Goal: Browse casually: Explore the website without a specific task or goal

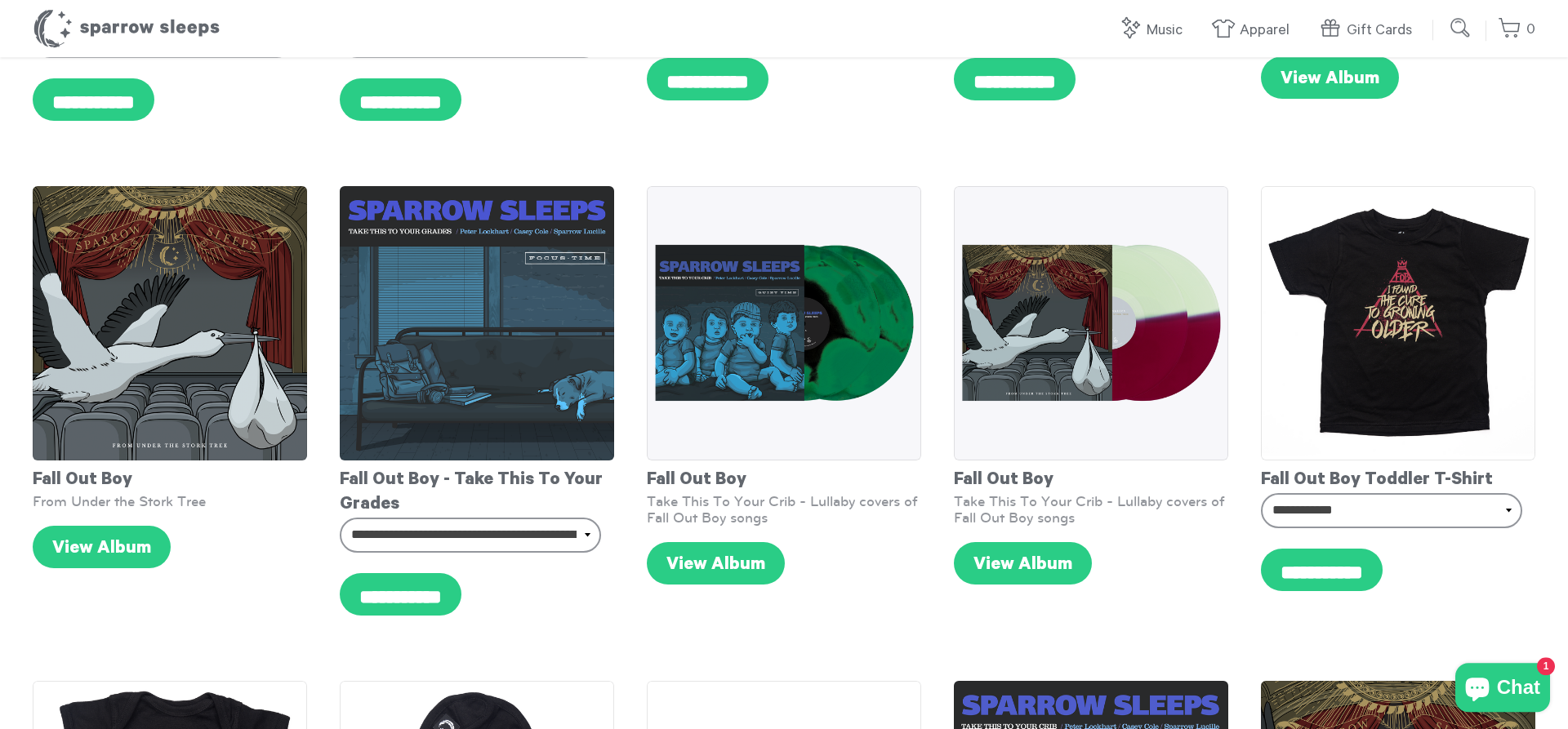
scroll to position [83, 0]
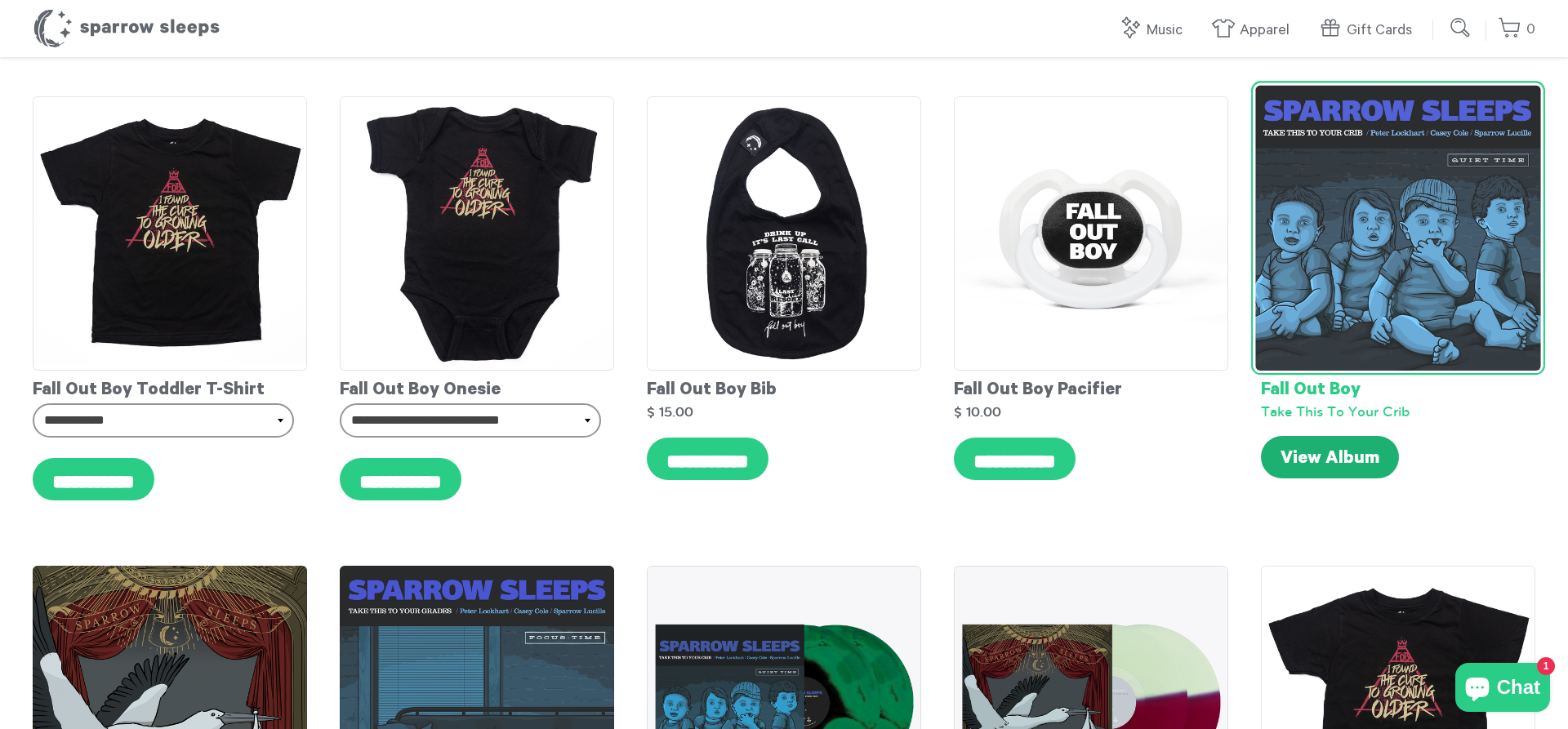
click at [1329, 456] on link "View Album" at bounding box center [1329, 457] width 138 height 43
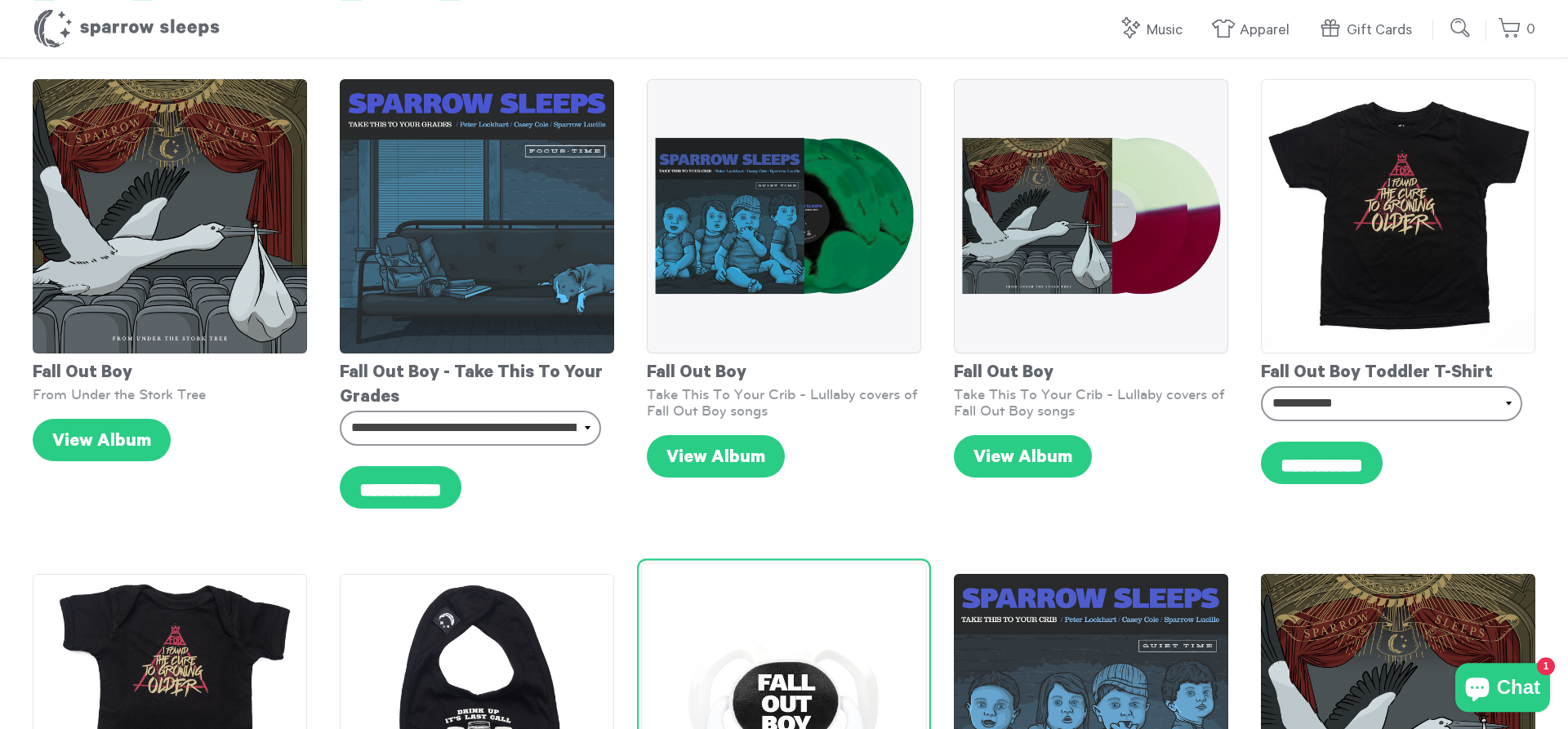
scroll to position [499, 0]
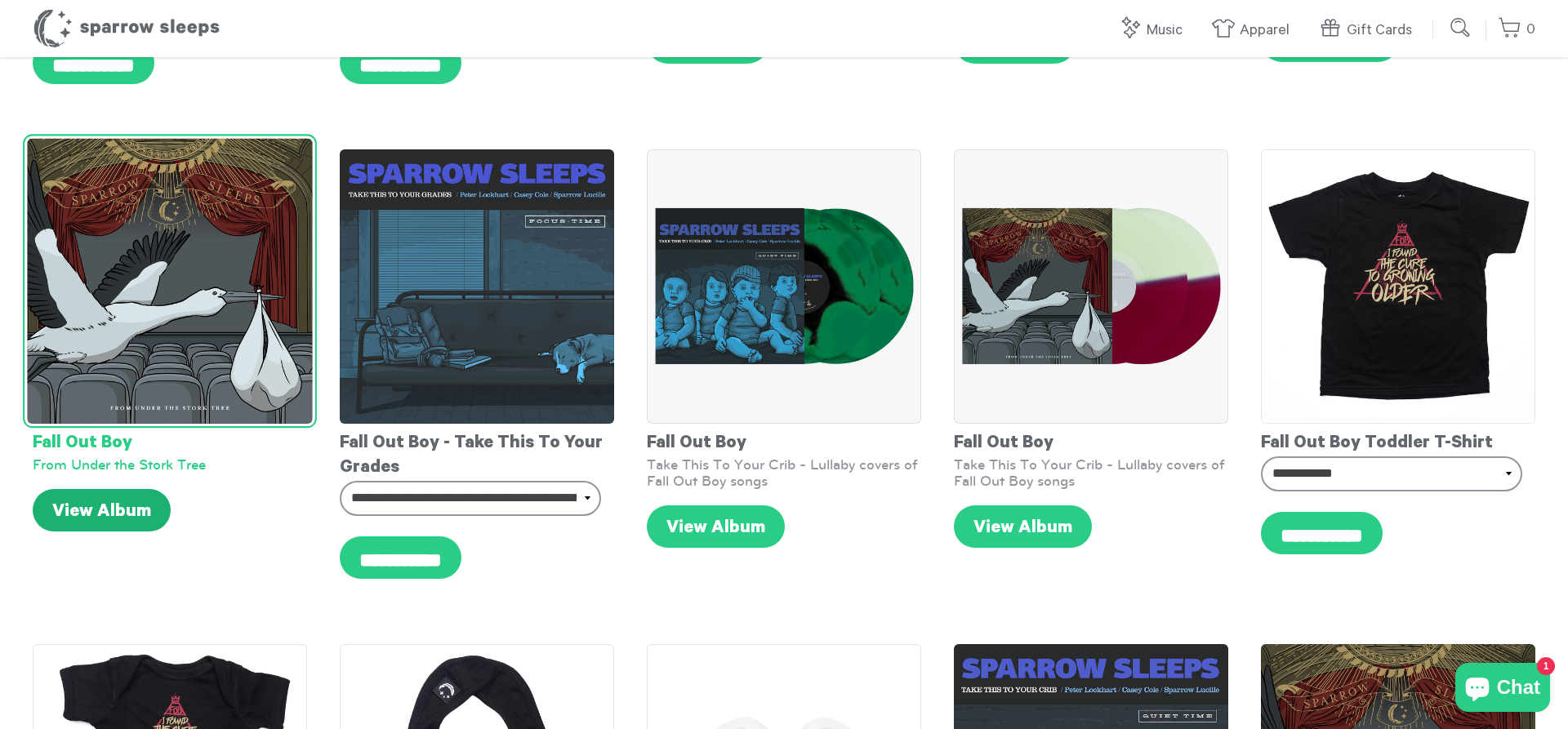
click at [113, 506] on link "View Album" at bounding box center [101, 510] width 138 height 43
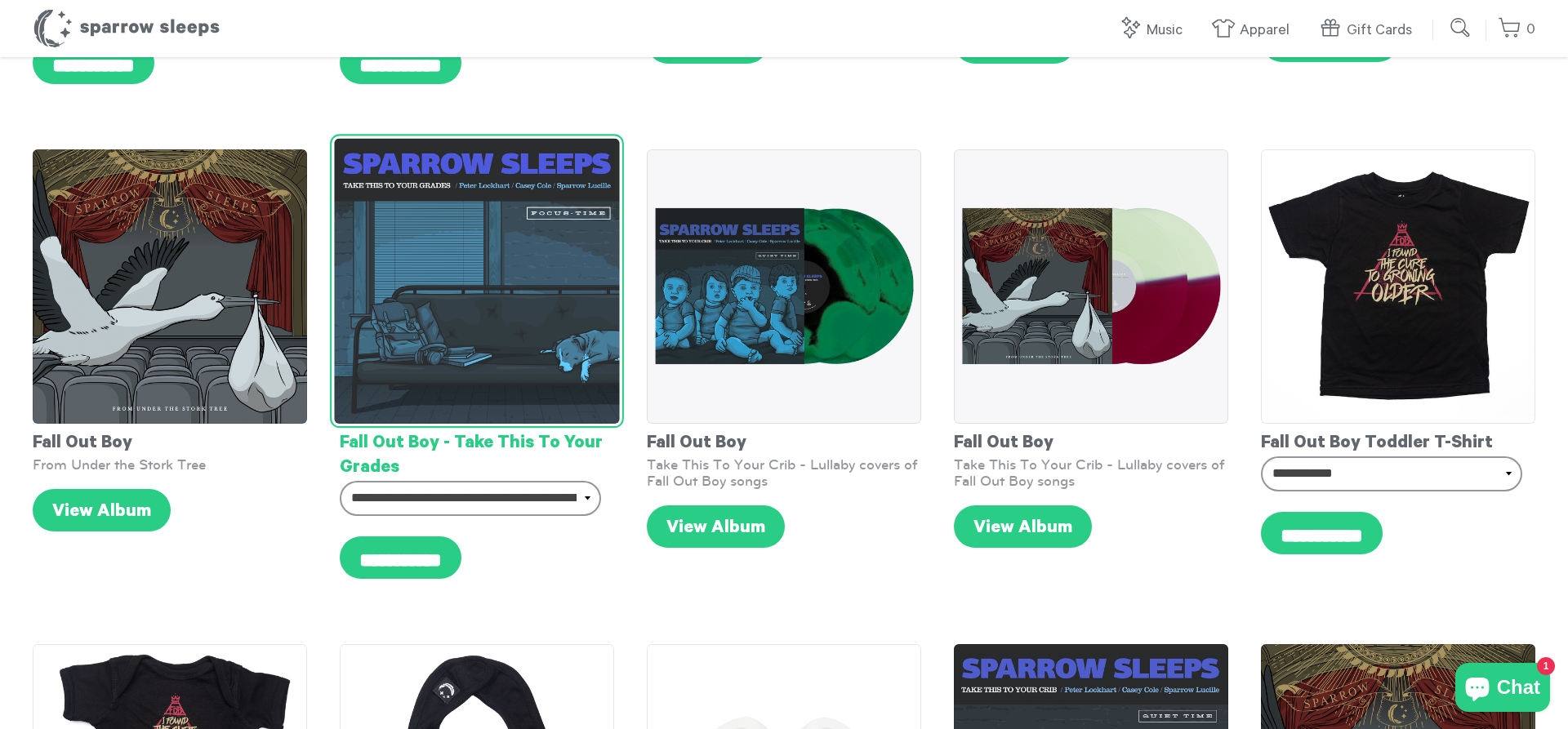
click at [501, 315] on img at bounding box center [475, 281] width 285 height 284
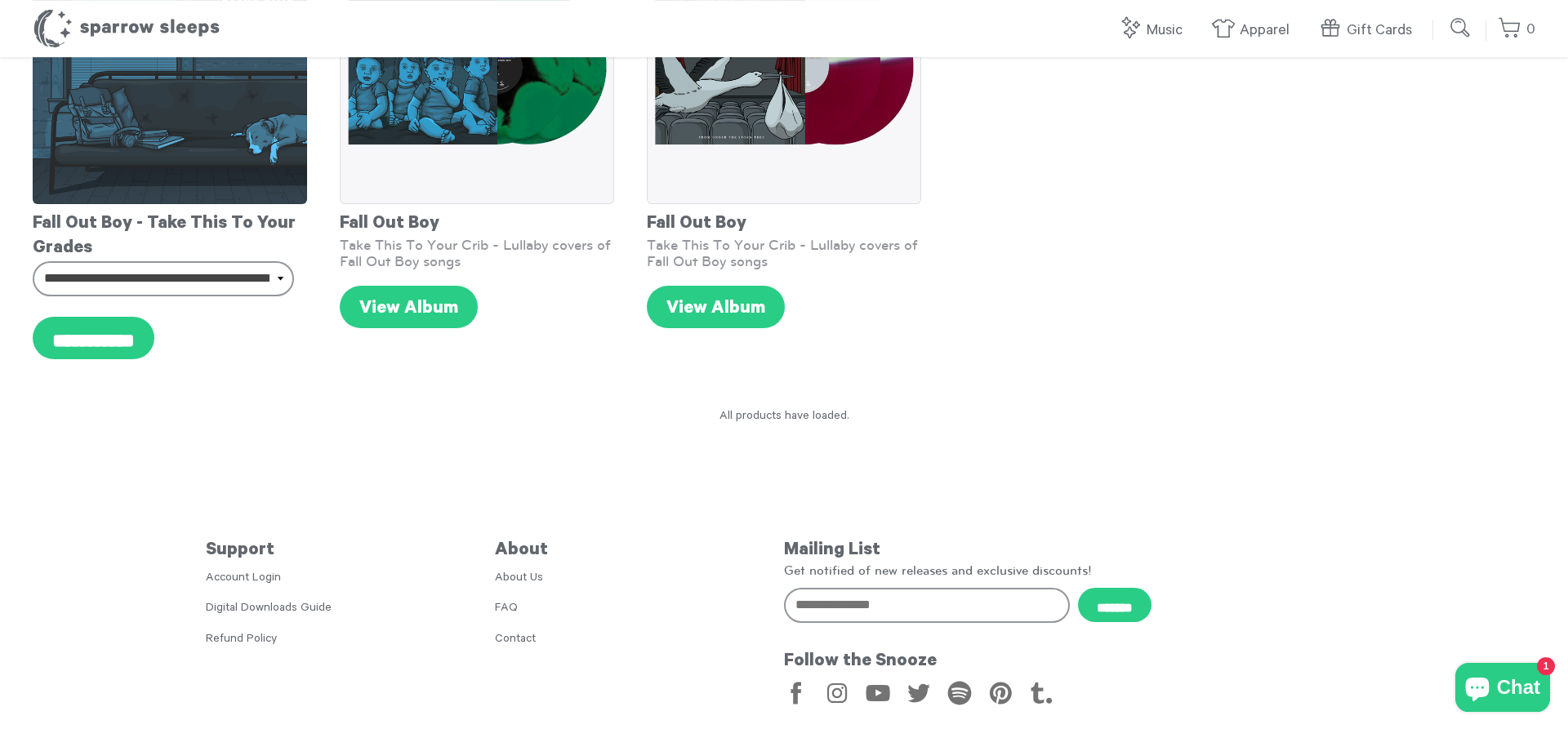
scroll to position [1756, 0]
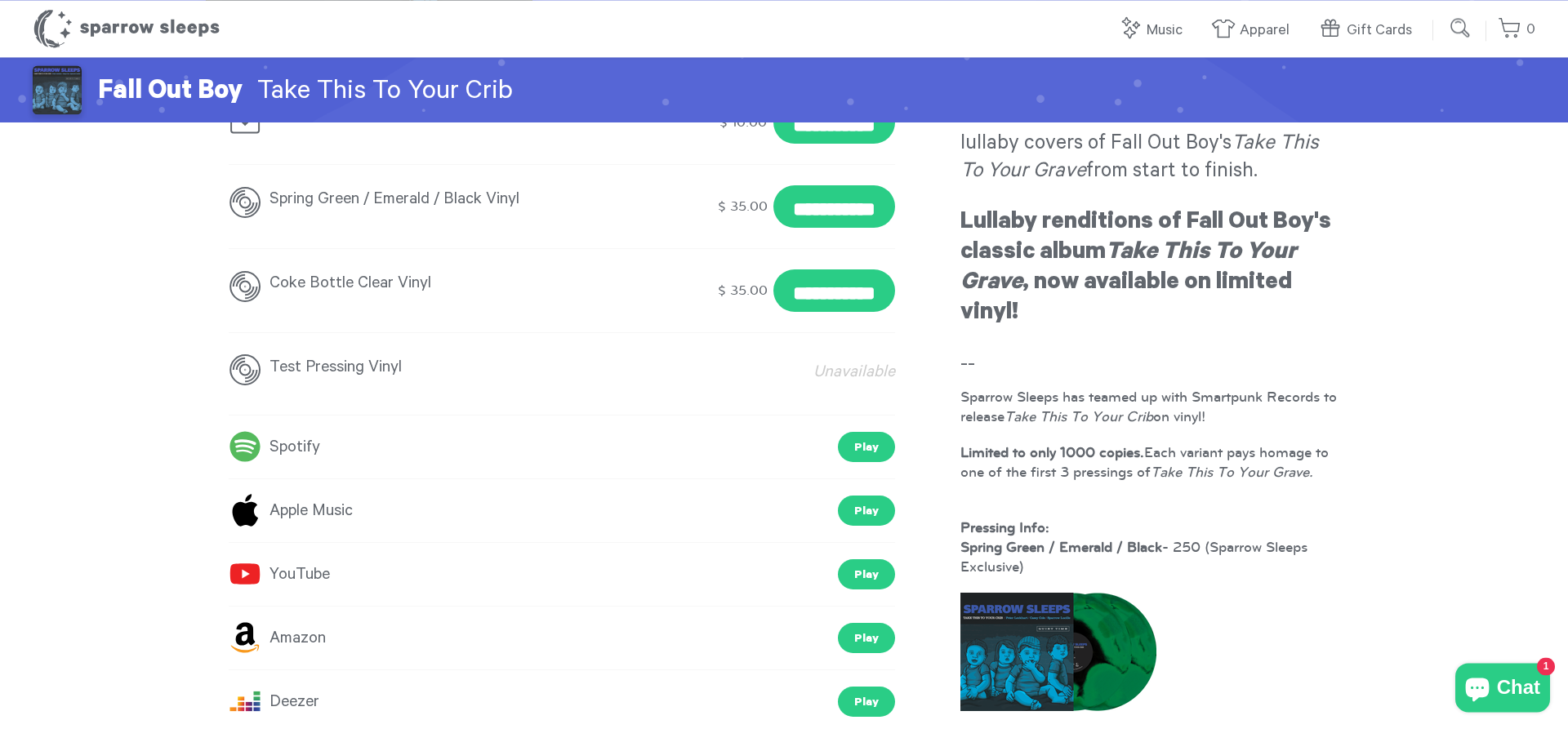
scroll to position [83, 0]
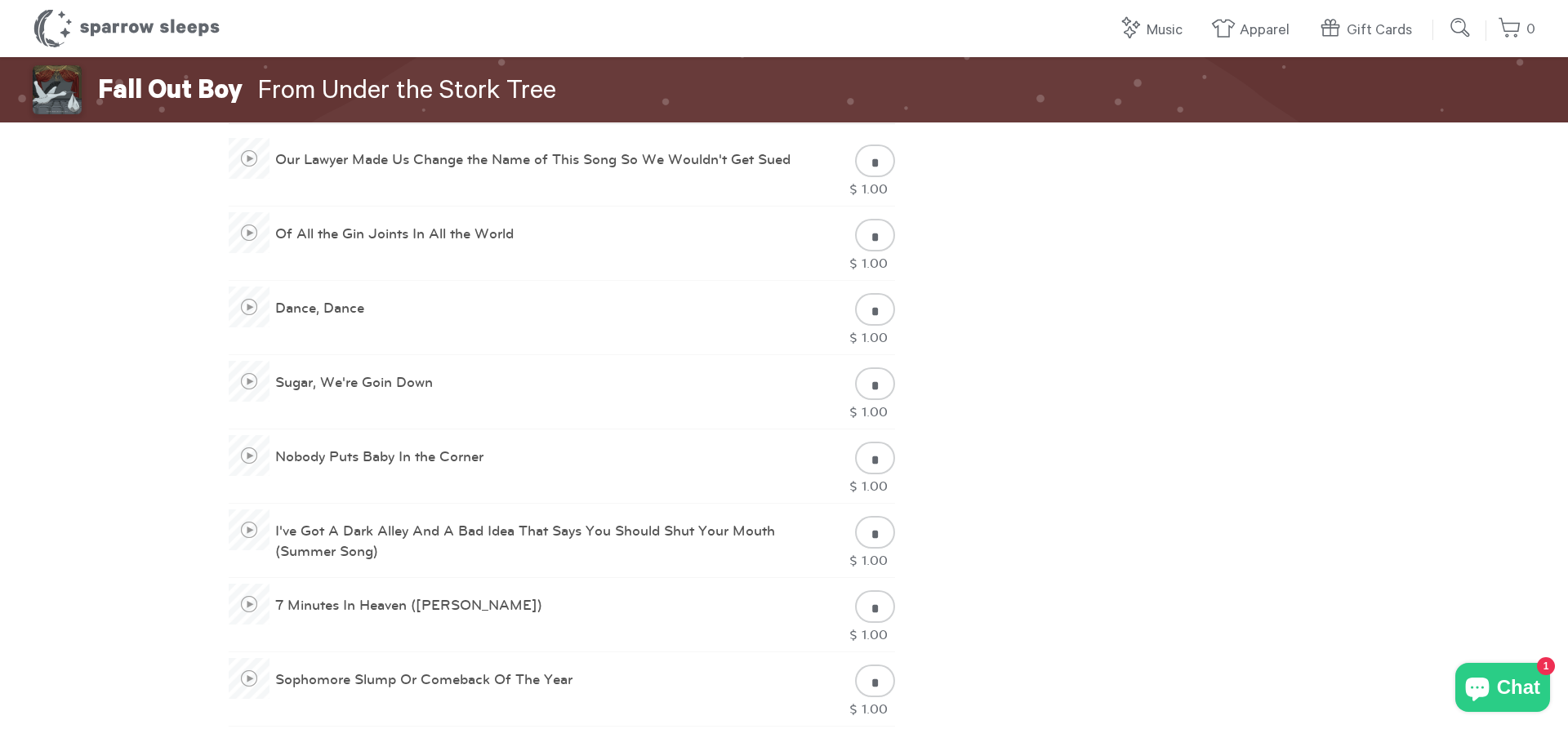
scroll to position [999, 0]
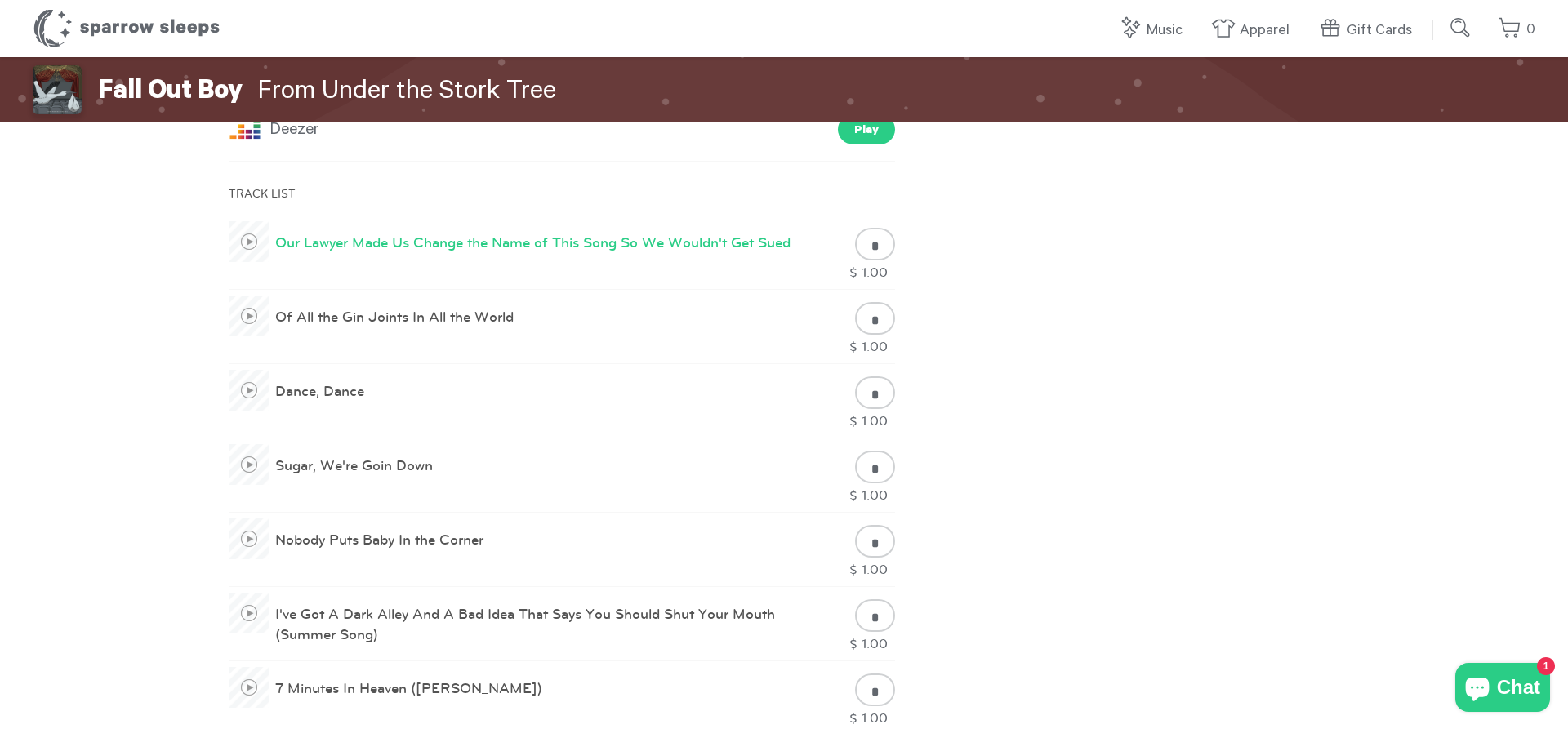
click at [250, 244] on span at bounding box center [249, 242] width 41 height 41
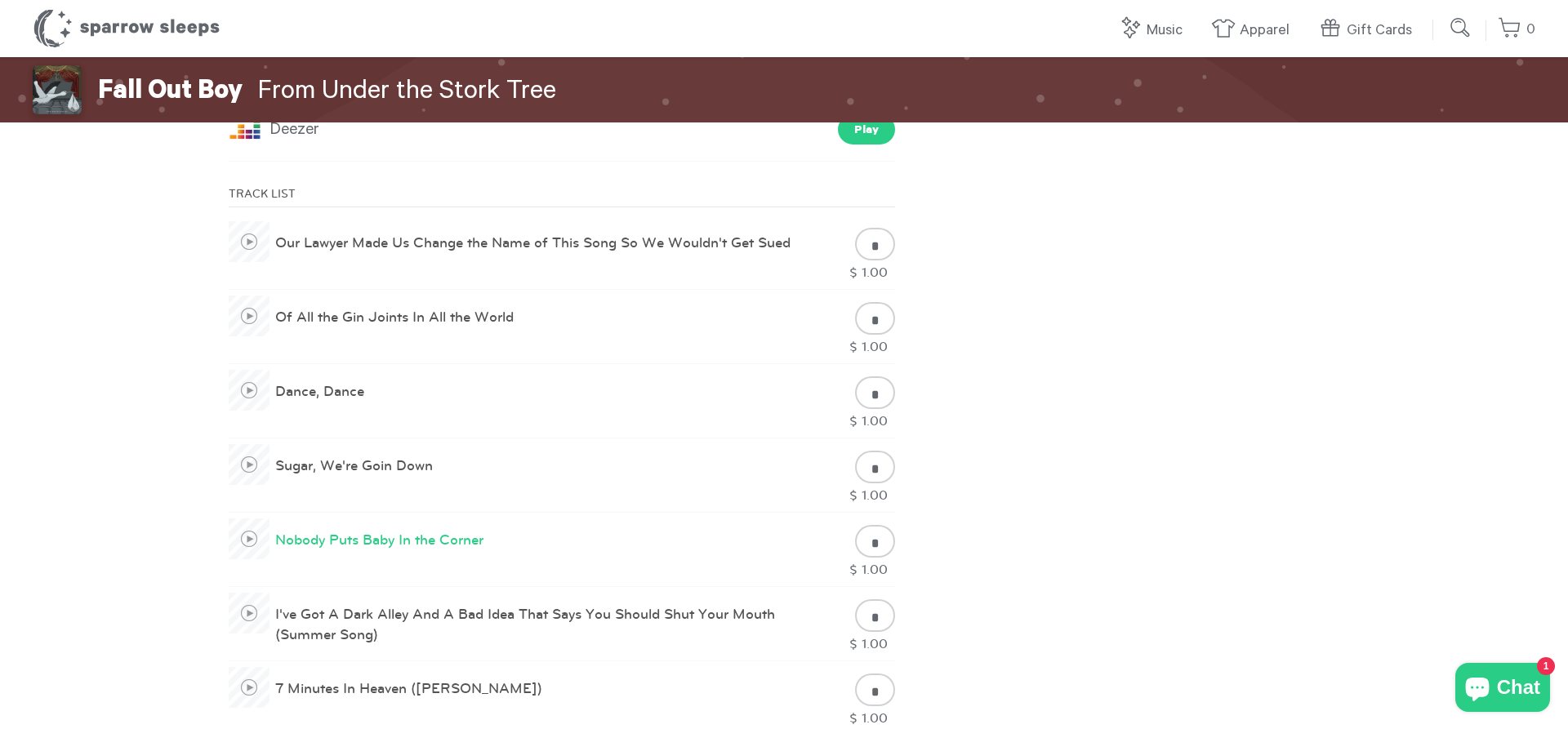
click at [248, 544] on span at bounding box center [249, 538] width 41 height 41
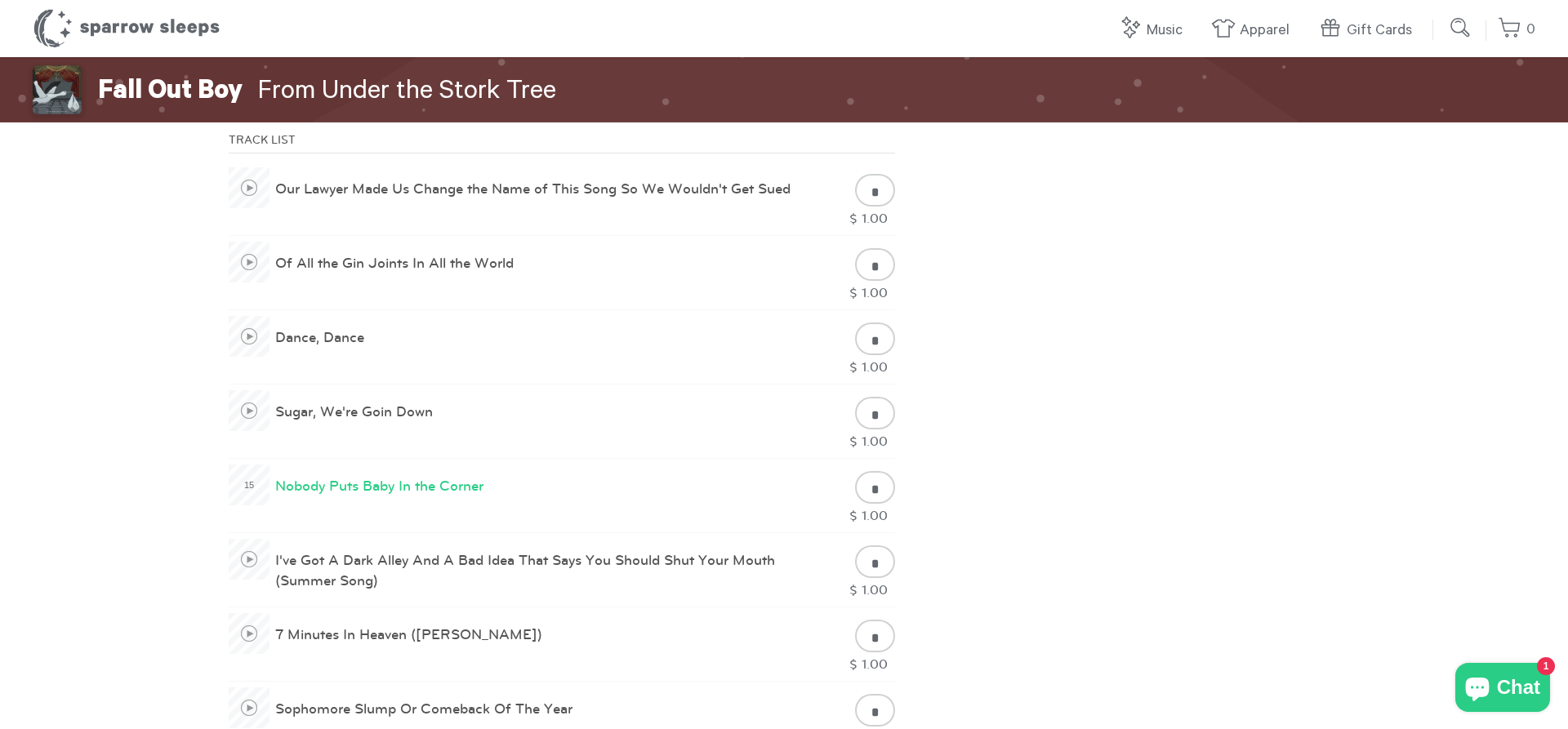
scroll to position [1082, 0]
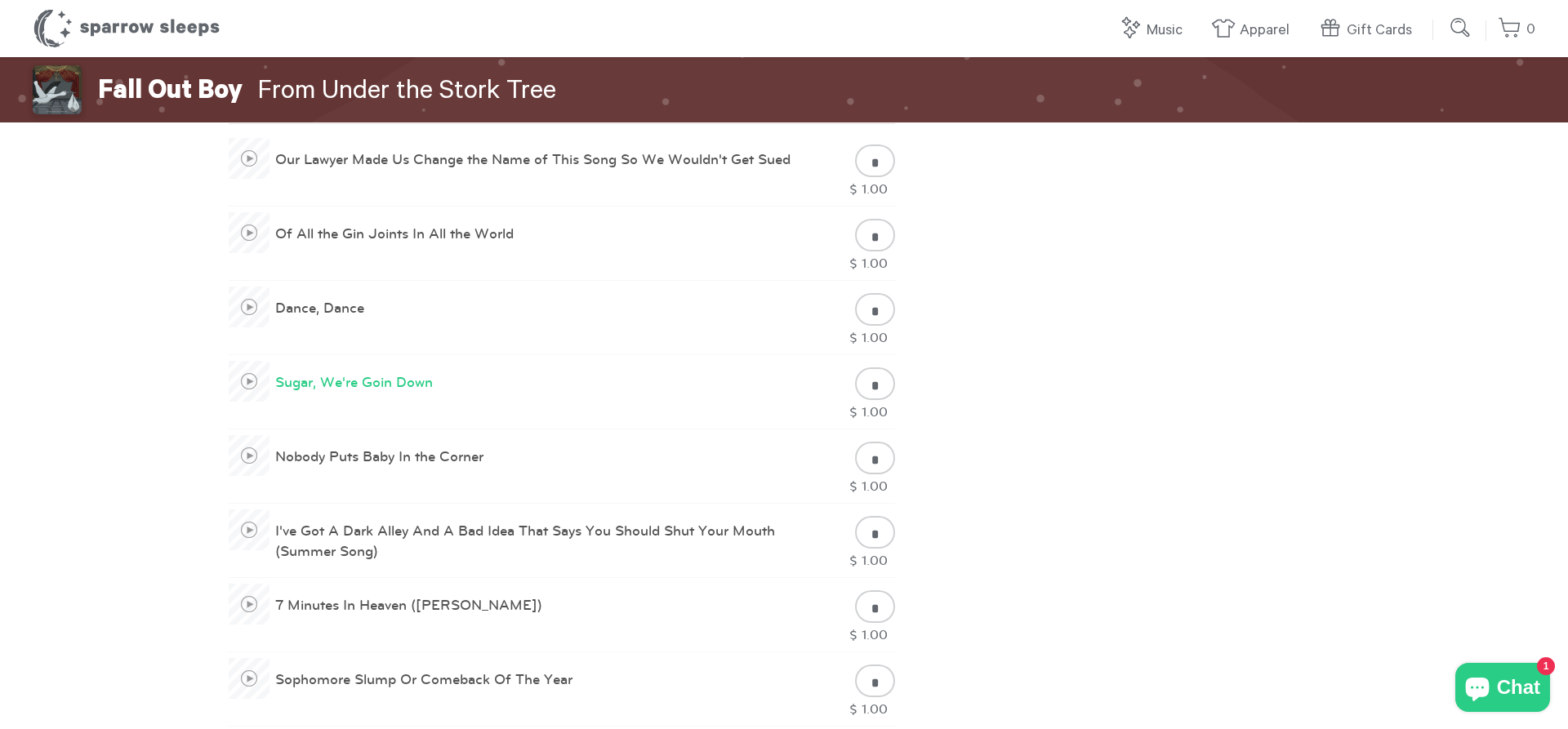
click at [250, 383] on span at bounding box center [249, 381] width 41 height 41
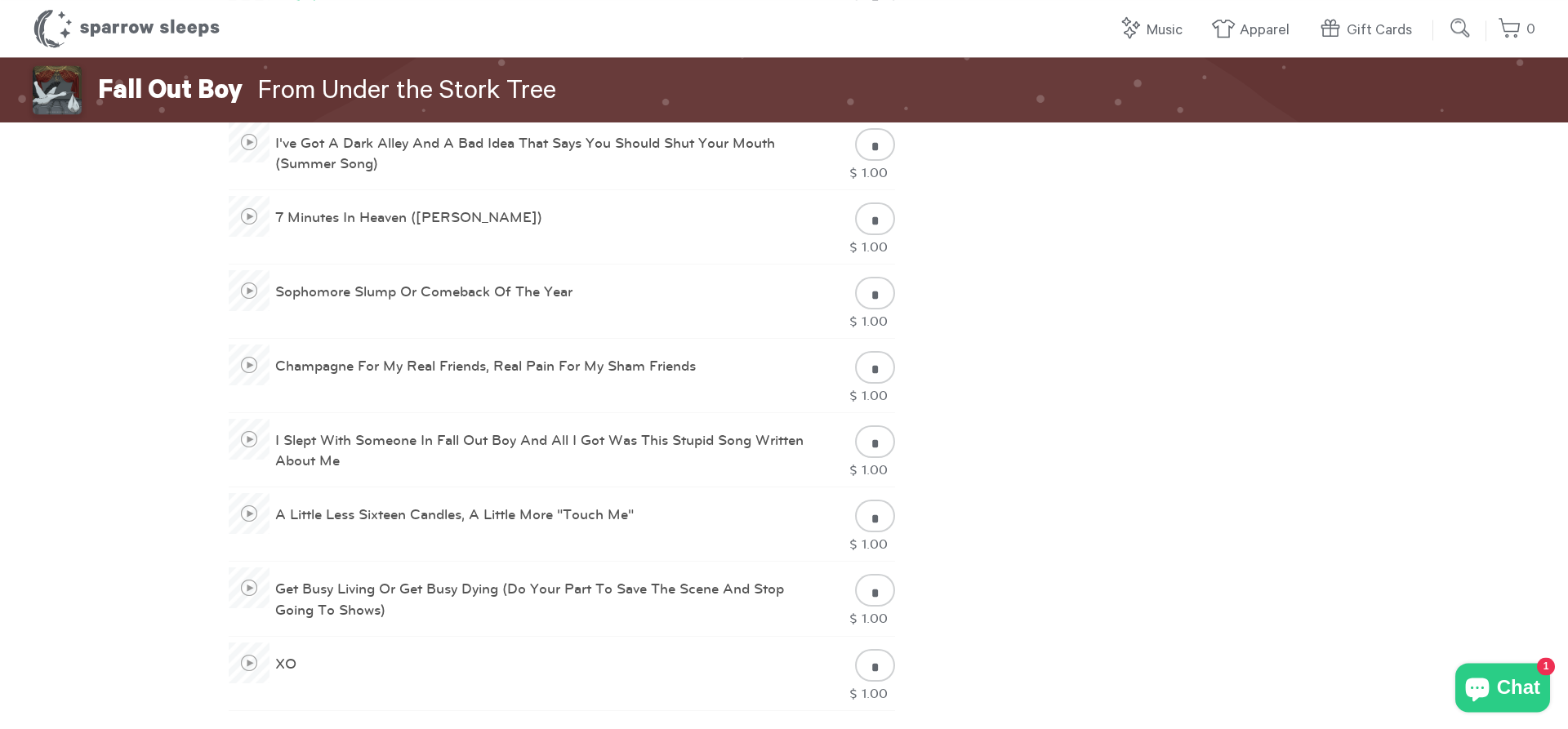
scroll to position [1499, 0]
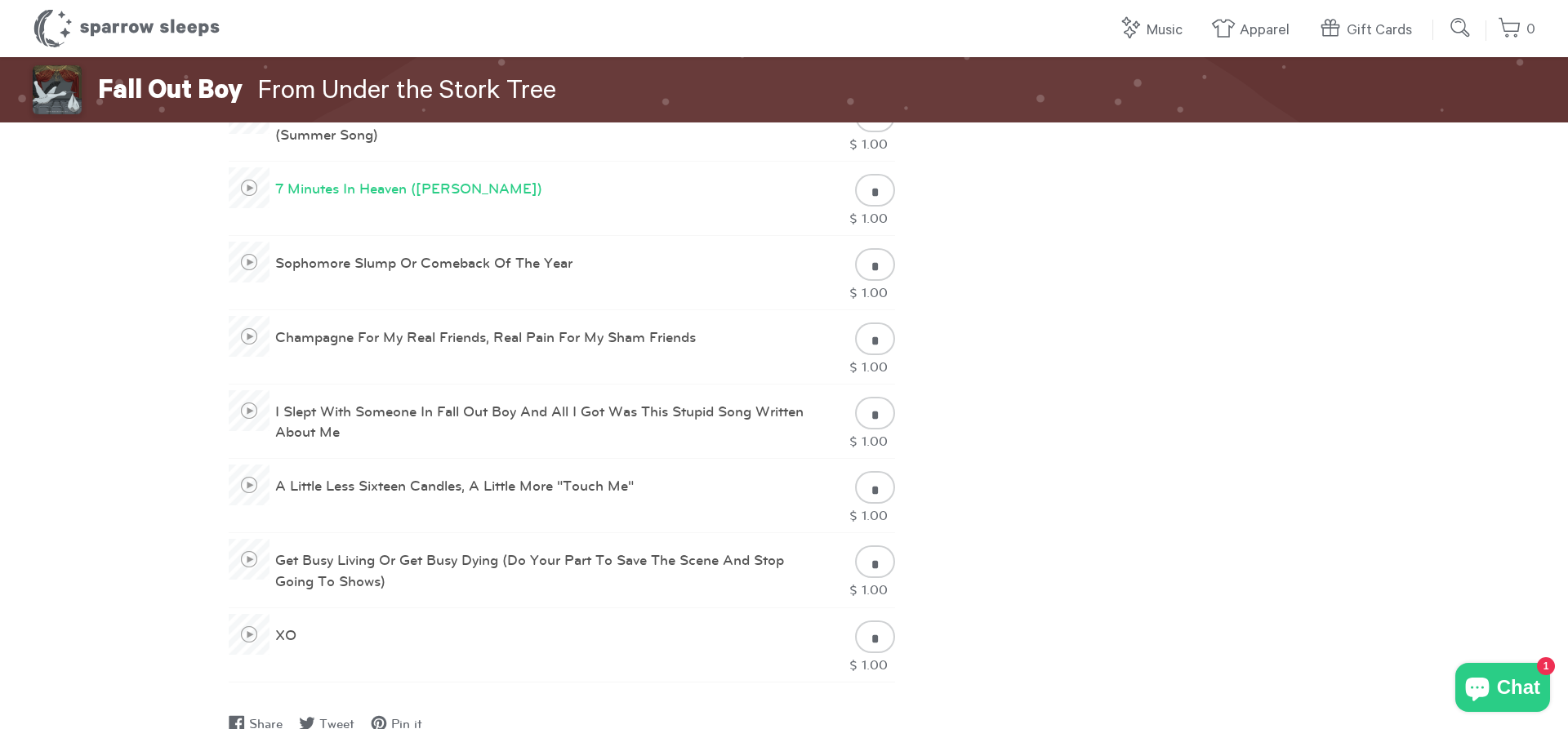
click at [256, 193] on span at bounding box center [249, 188] width 41 height 41
click at [251, 635] on span at bounding box center [249, 635] width 41 height 41
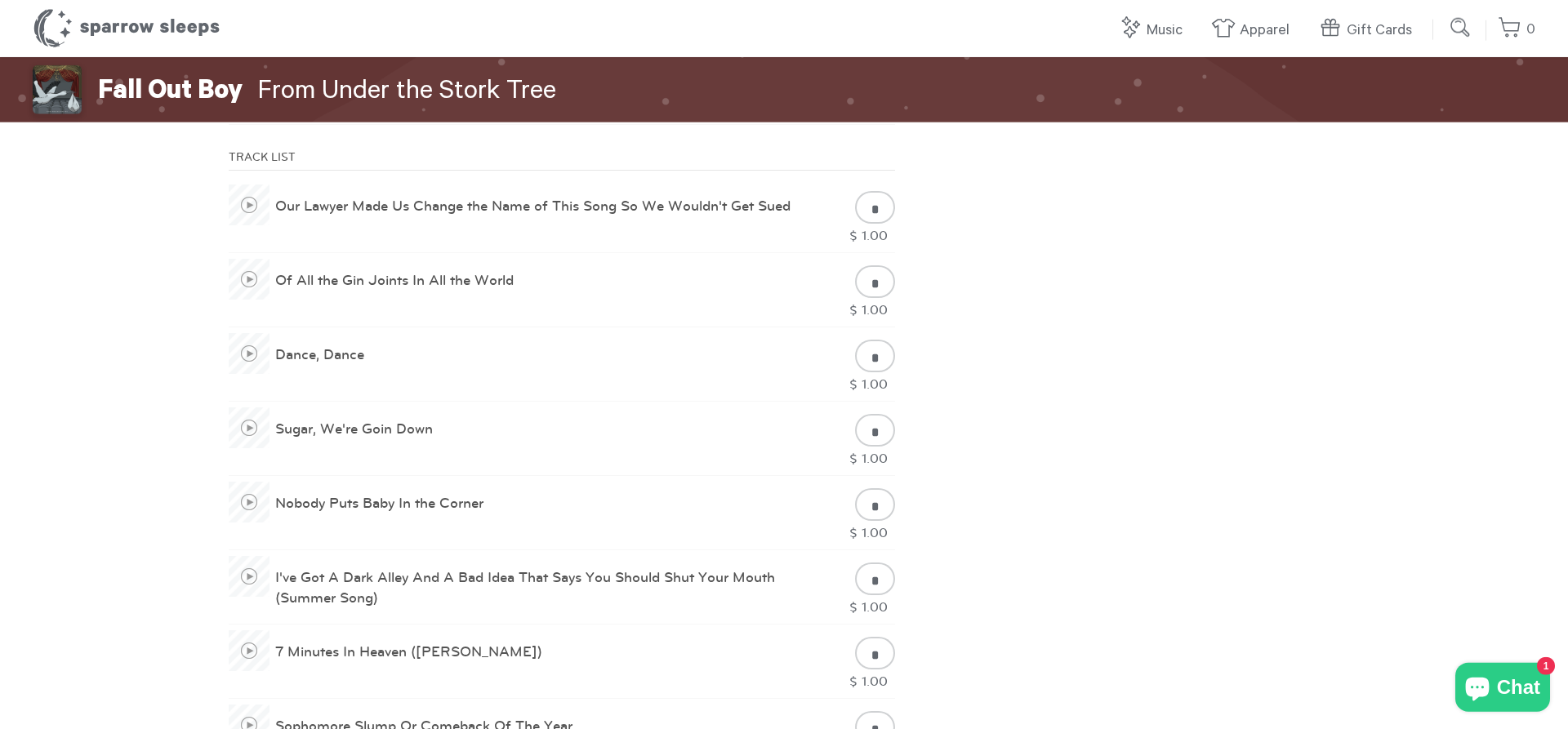
scroll to position [999, 0]
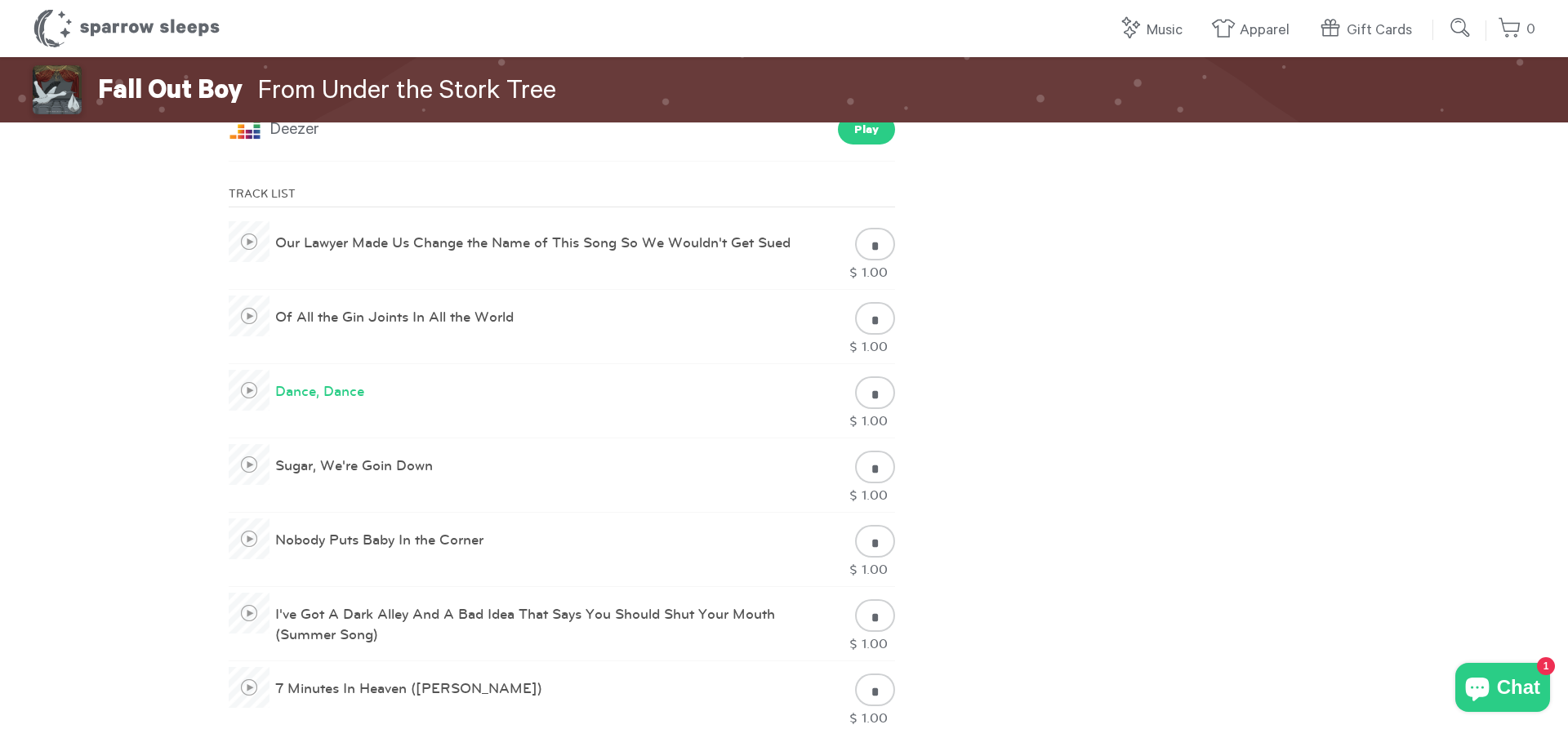
click at [251, 395] on span at bounding box center [249, 390] width 41 height 41
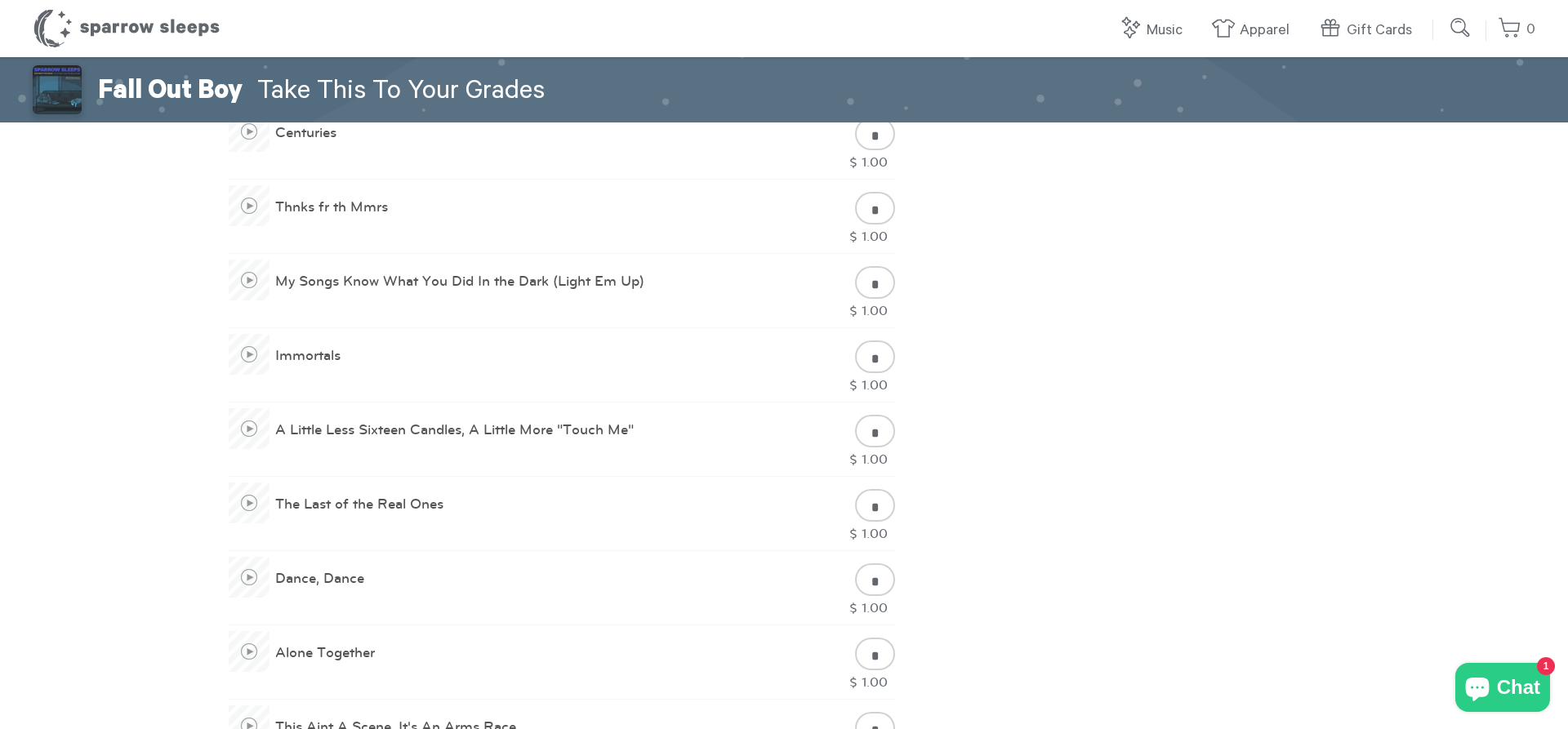
scroll to position [749, 0]
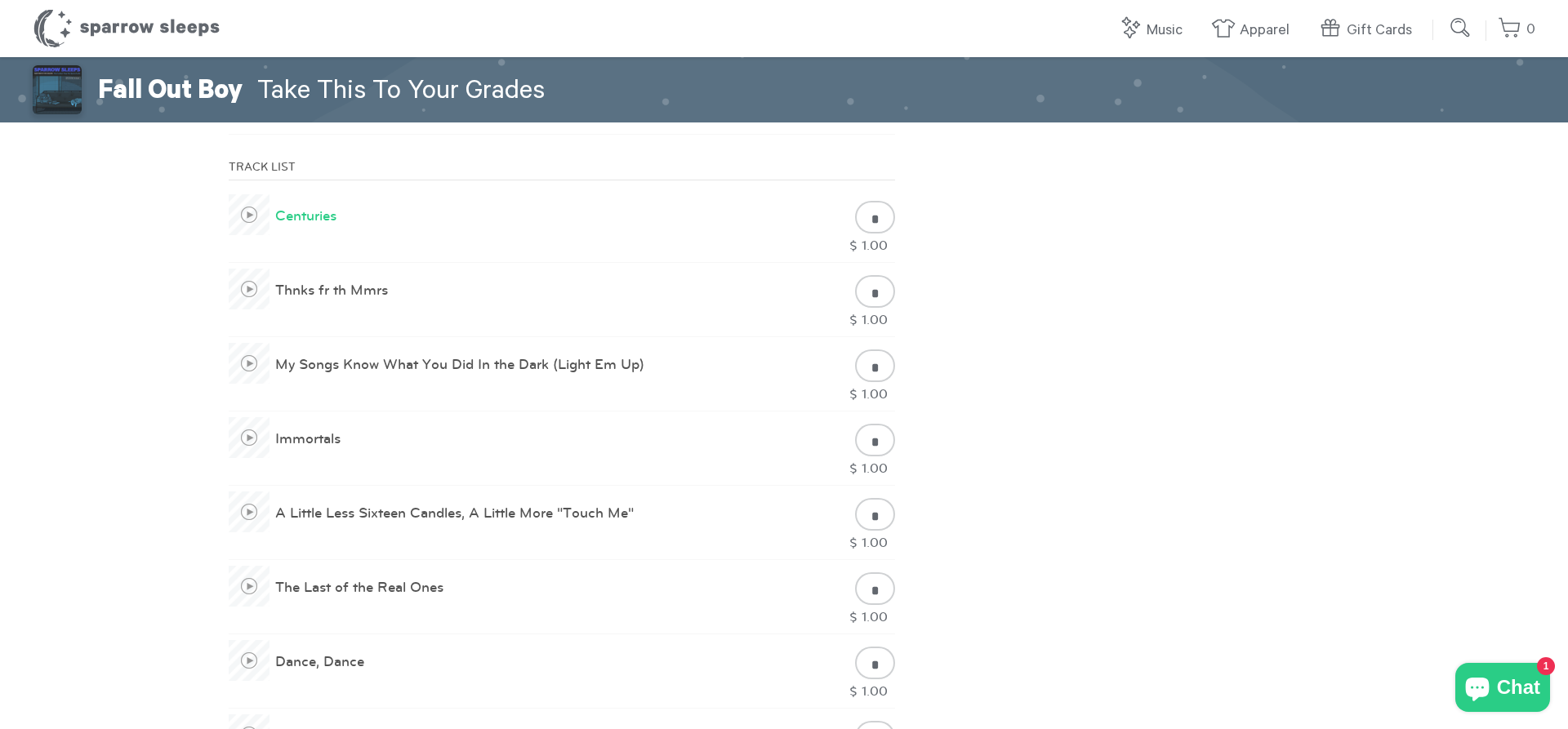
click at [250, 219] on span at bounding box center [249, 215] width 41 height 41
click at [251, 292] on span at bounding box center [249, 289] width 41 height 41
click at [251, 365] on span at bounding box center [249, 363] width 41 height 41
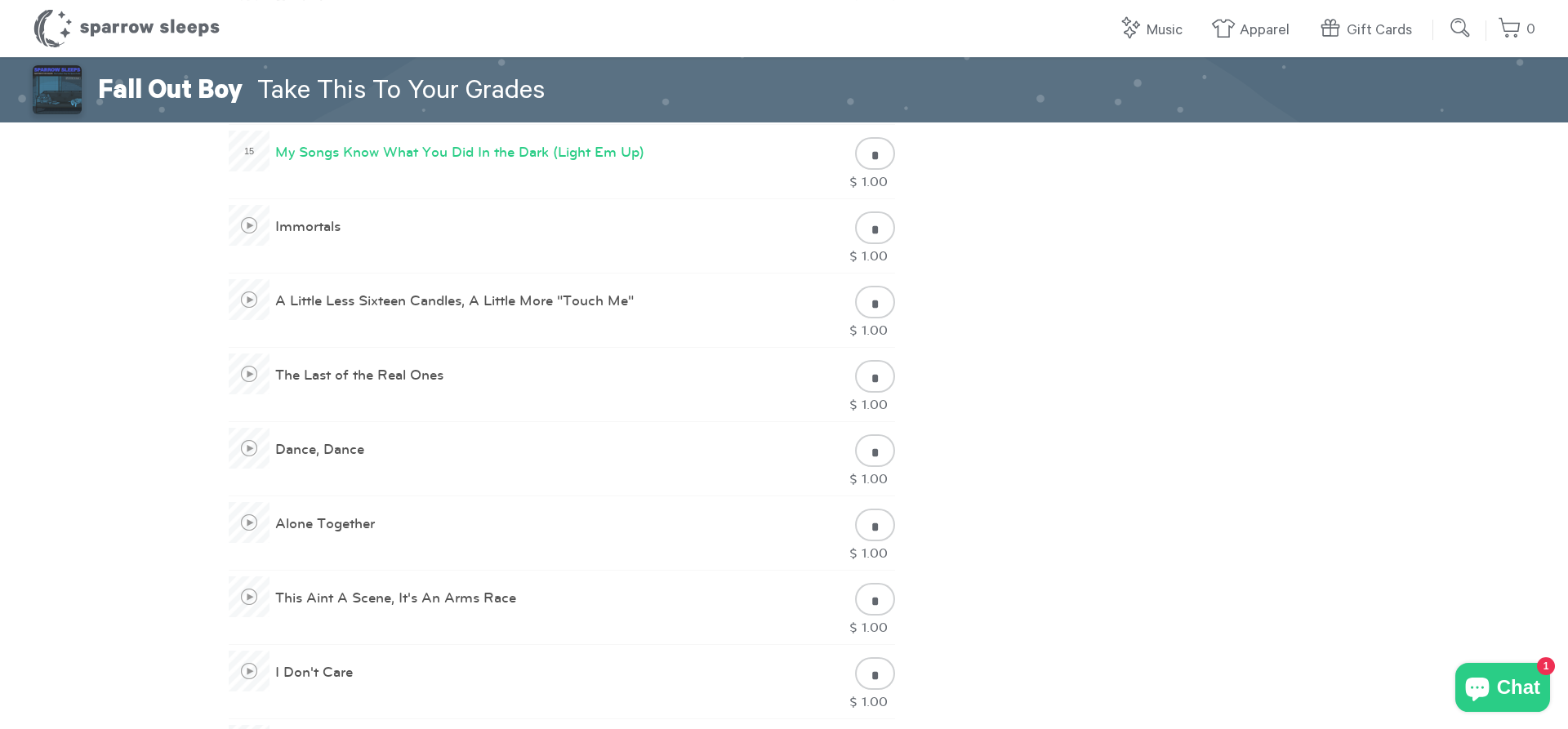
scroll to position [999, 0]
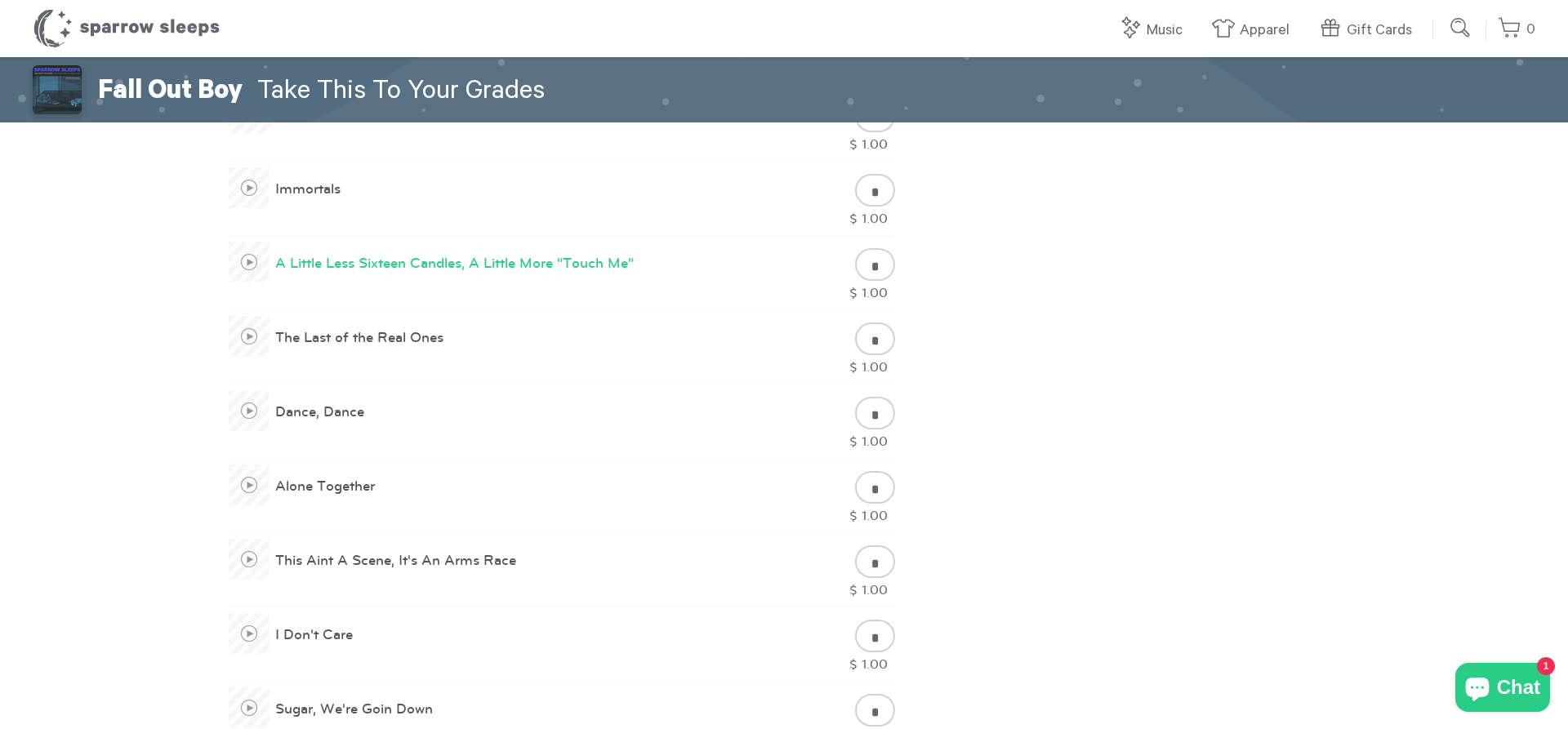
click at [249, 266] on span at bounding box center [249, 262] width 41 height 41
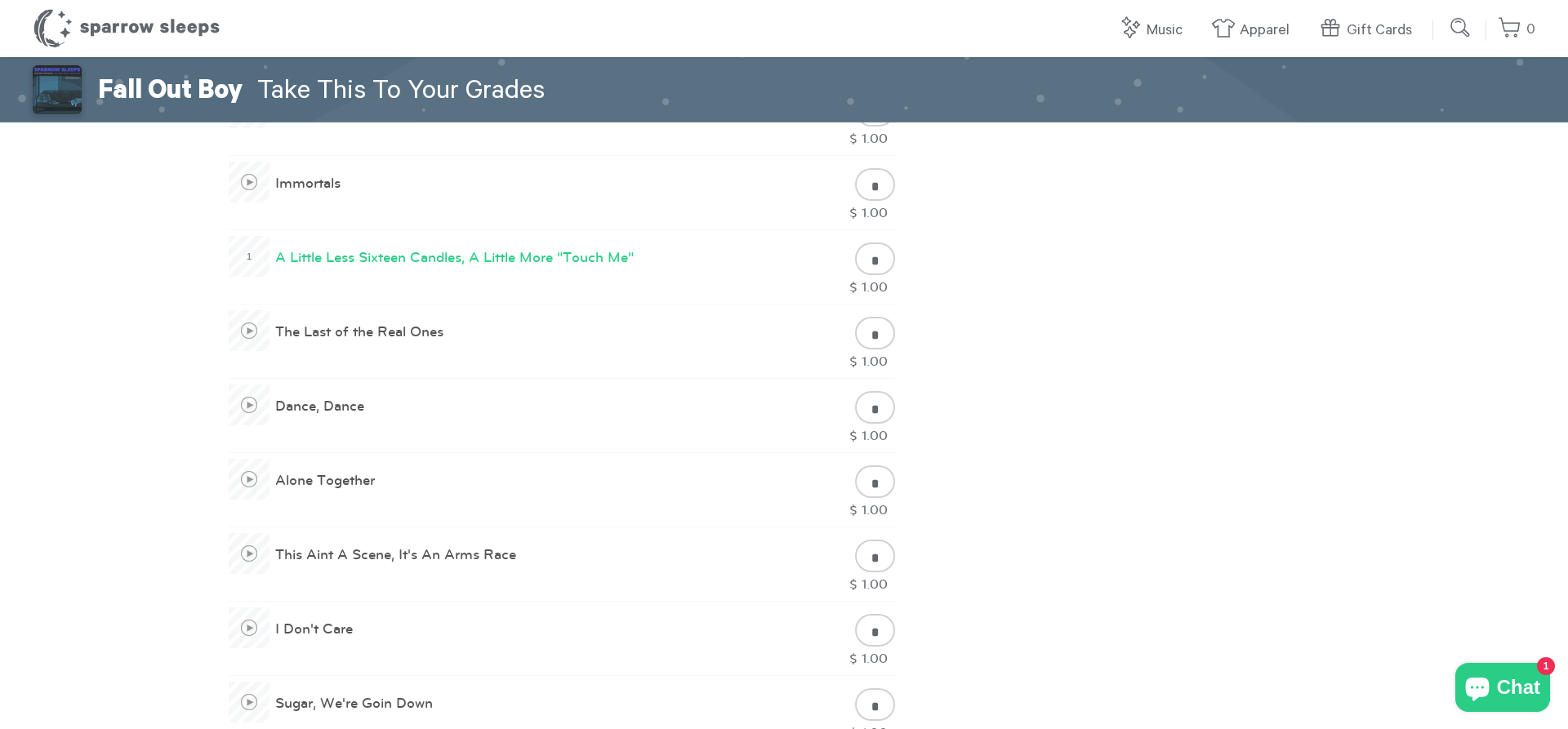
scroll to position [1082, 0]
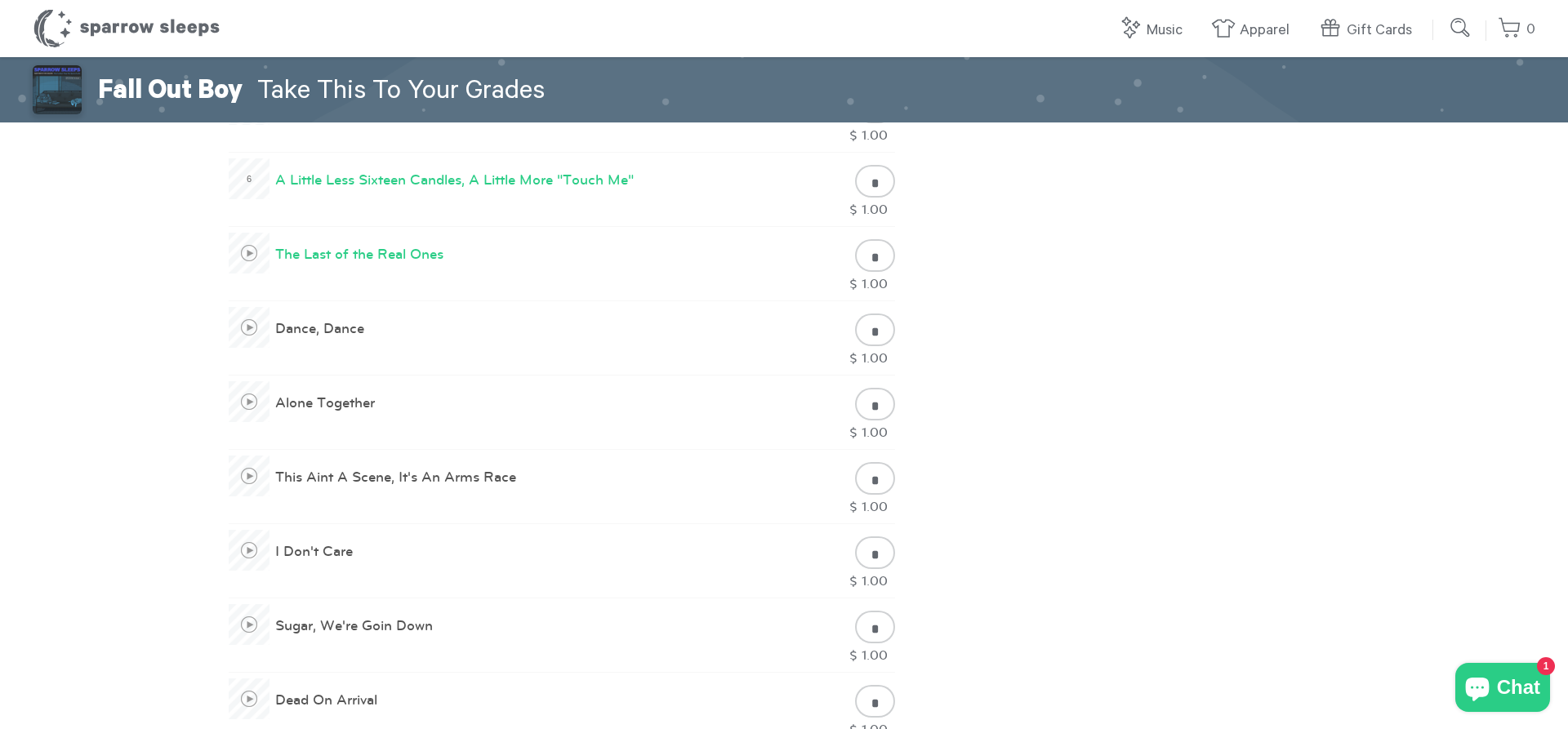
click at [250, 257] on span at bounding box center [249, 253] width 41 height 41
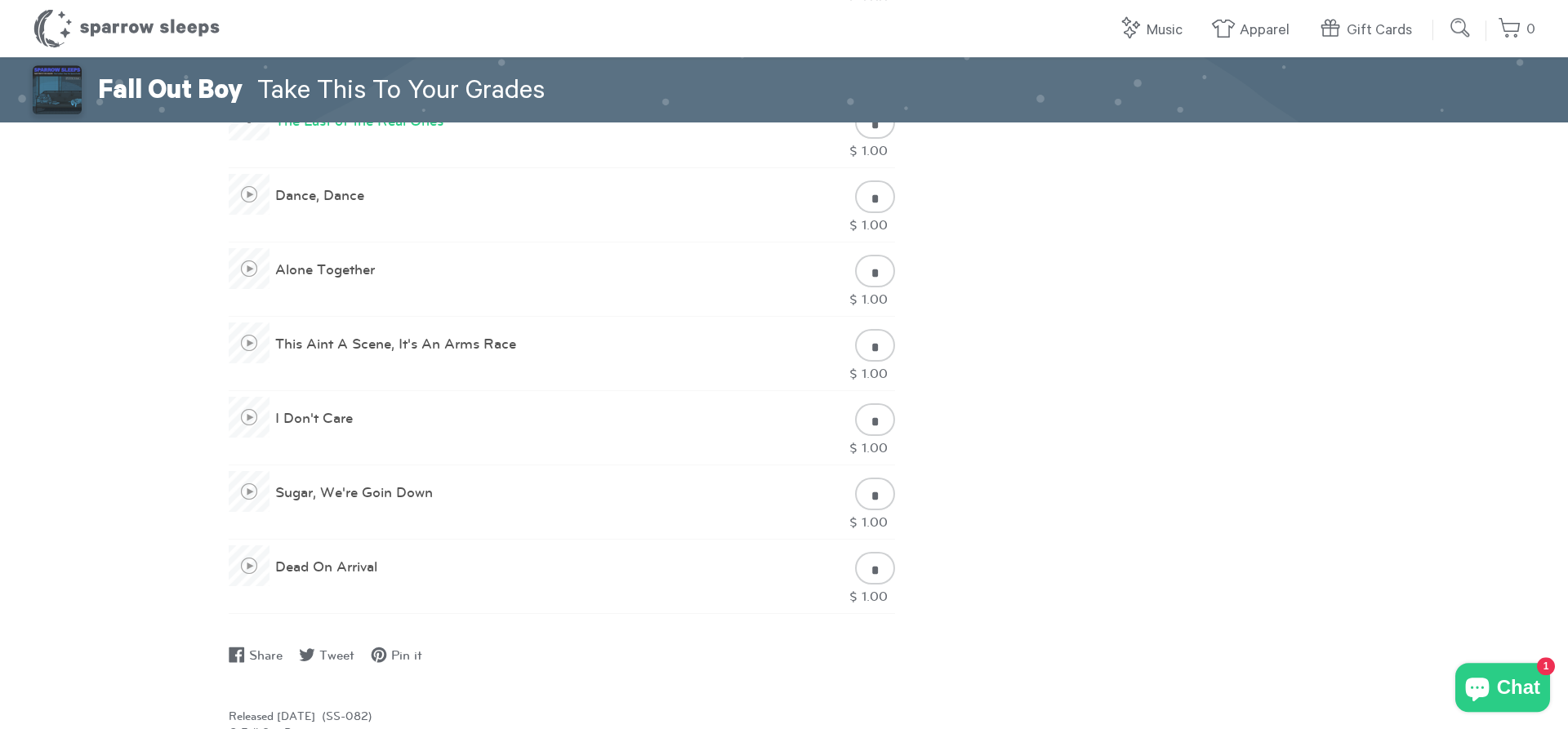
scroll to position [1249, 0]
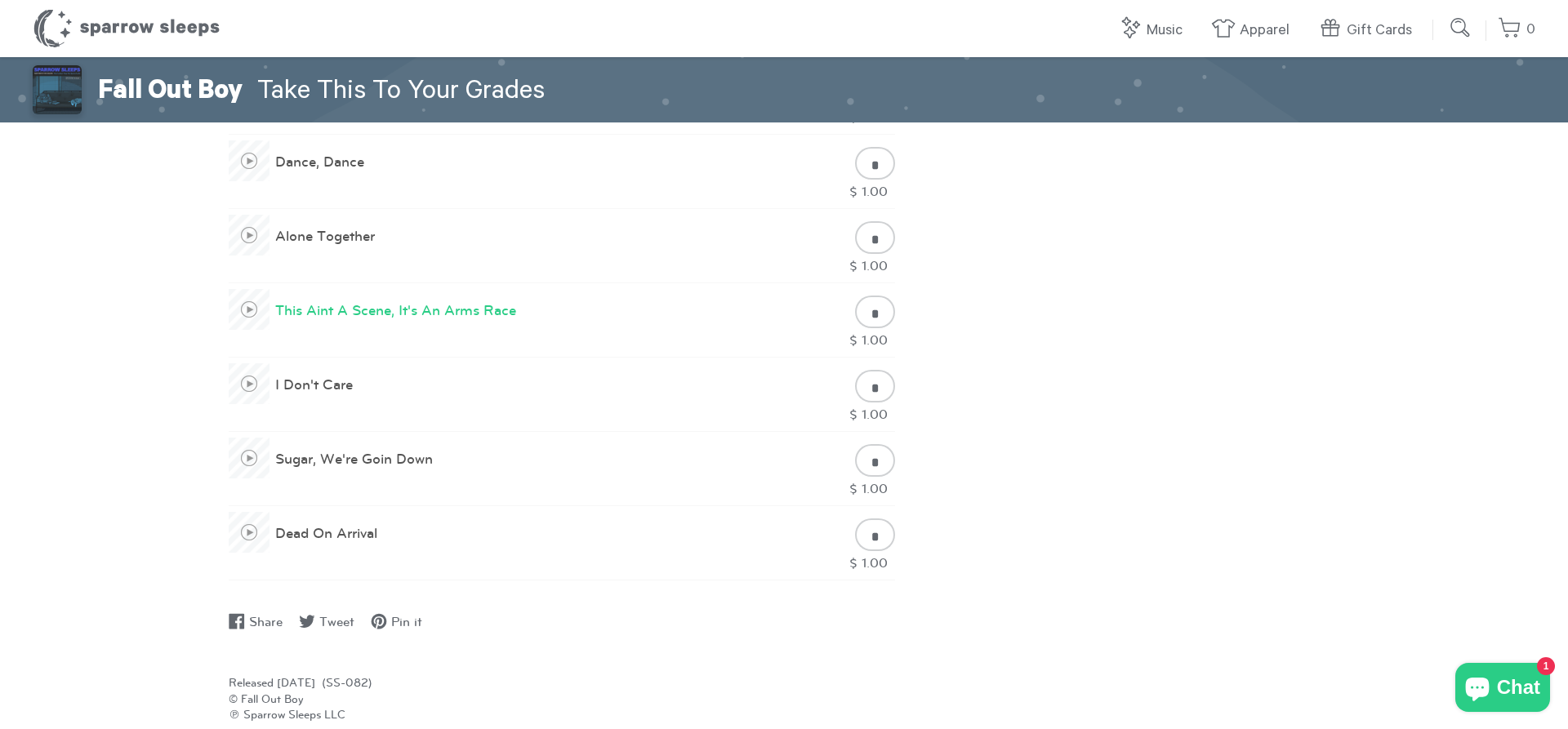
click at [252, 316] on span at bounding box center [249, 309] width 41 height 41
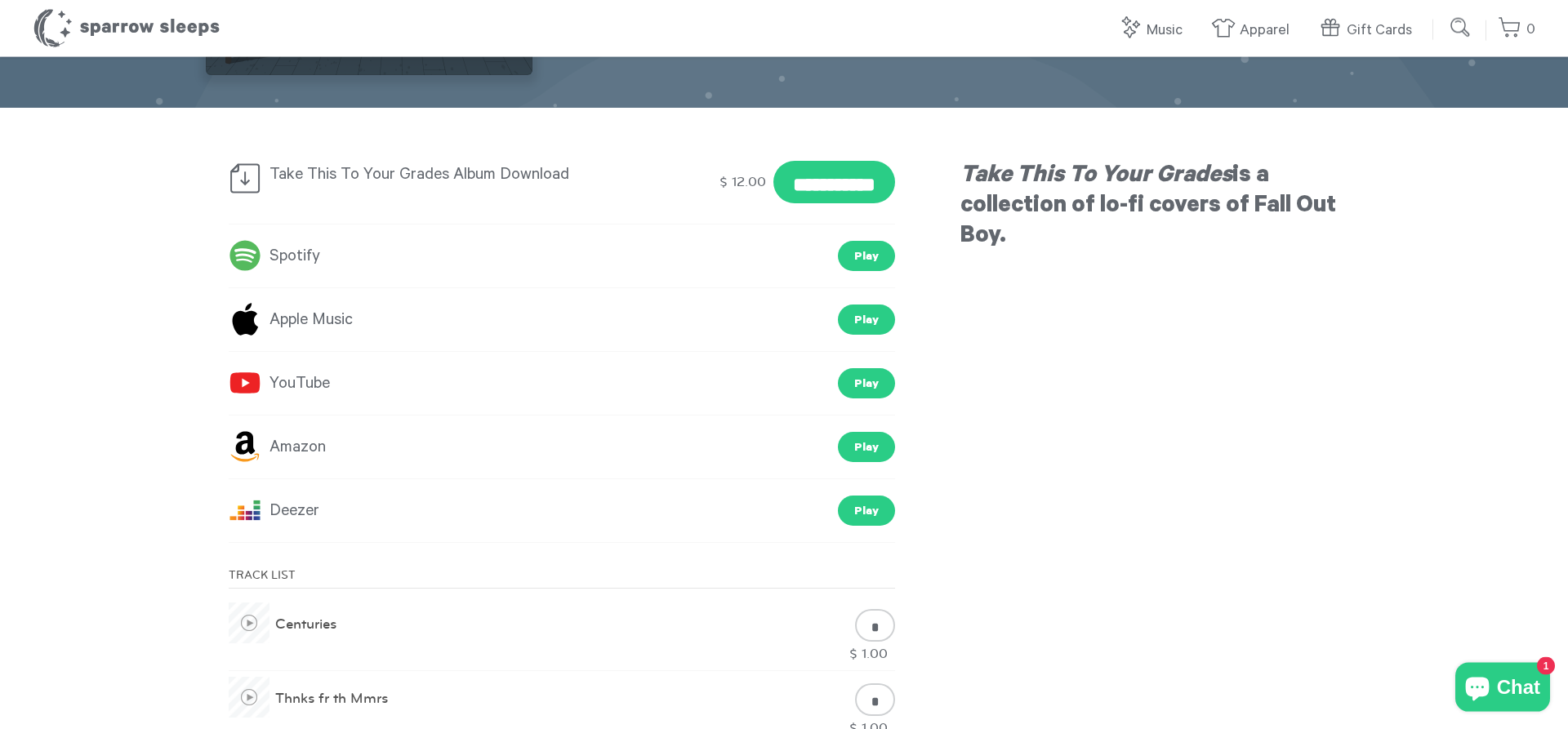
scroll to position [167, 0]
